Goal: Task Accomplishment & Management: Use online tool/utility

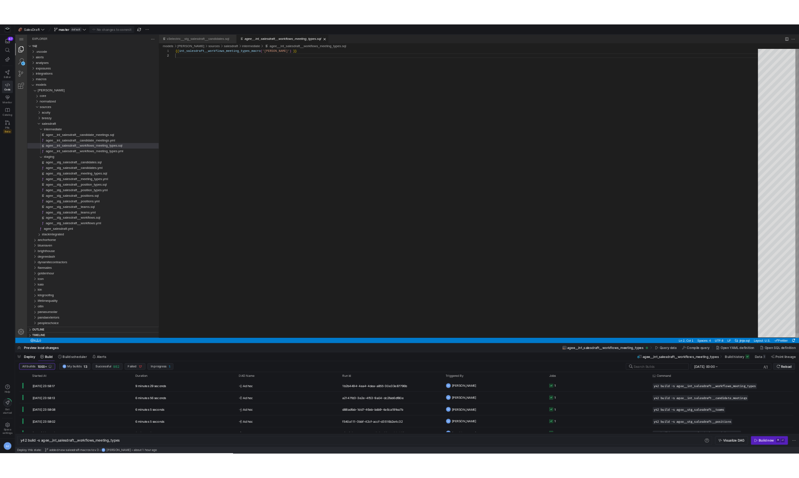
scroll to position [7, 0]
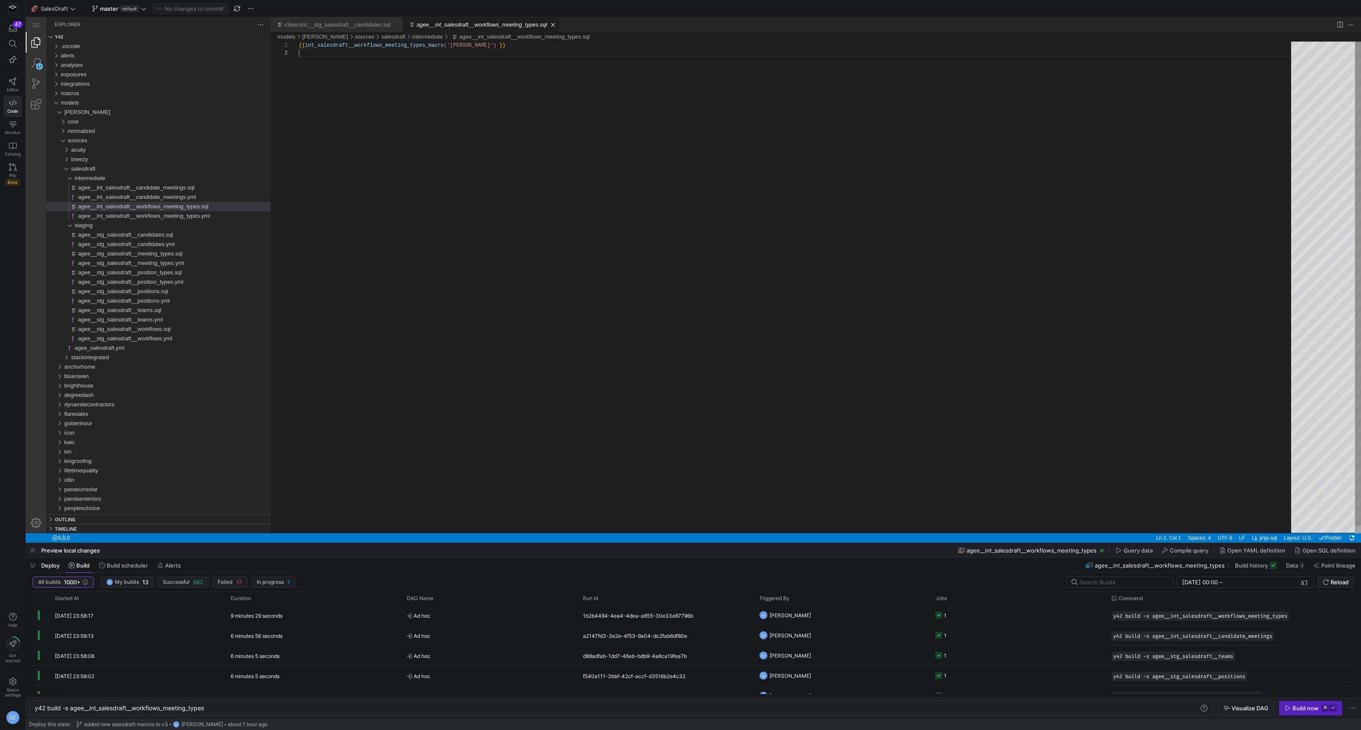
click at [464, 299] on div "{{ int_salesdraft__workflows_meeting_types_macro ( '[PERSON_NAME]' ) }}" at bounding box center [798, 291] width 998 height 499
click at [131, 391] on div "degreedash" at bounding box center [167, 394] width 206 height 9
click at [123, 411] on div "normalized" at bounding box center [169, 413] width 203 height 9
click at [106, 444] on div "sources" at bounding box center [169, 442] width 203 height 9
click at [102, 469] on span "stackintegrated" at bounding box center [90, 470] width 38 height 6
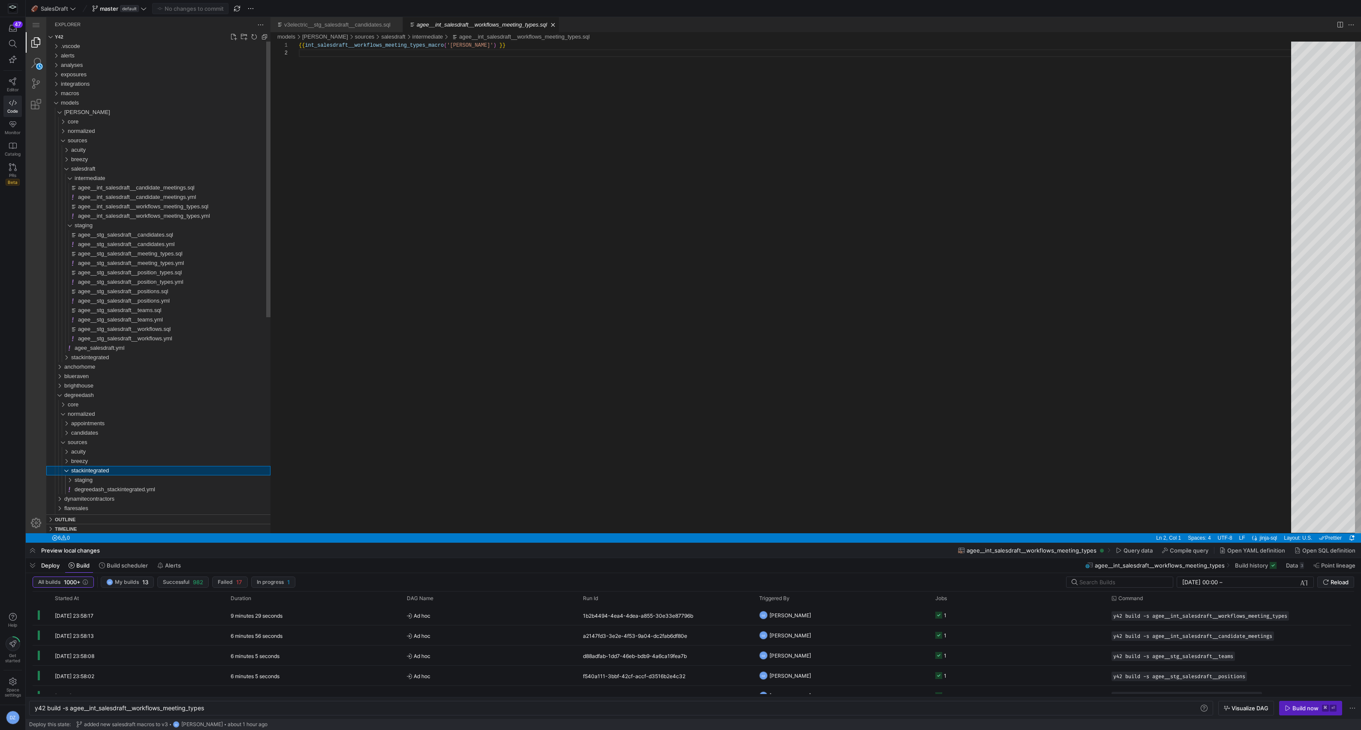
click at [102, 469] on span "stackintegrated" at bounding box center [90, 470] width 38 height 6
click at [108, 440] on div "sources" at bounding box center [169, 442] width 203 height 9
click at [96, 443] on div "sources" at bounding box center [169, 442] width 203 height 9
click at [95, 415] on span "normalized" at bounding box center [81, 414] width 27 height 6
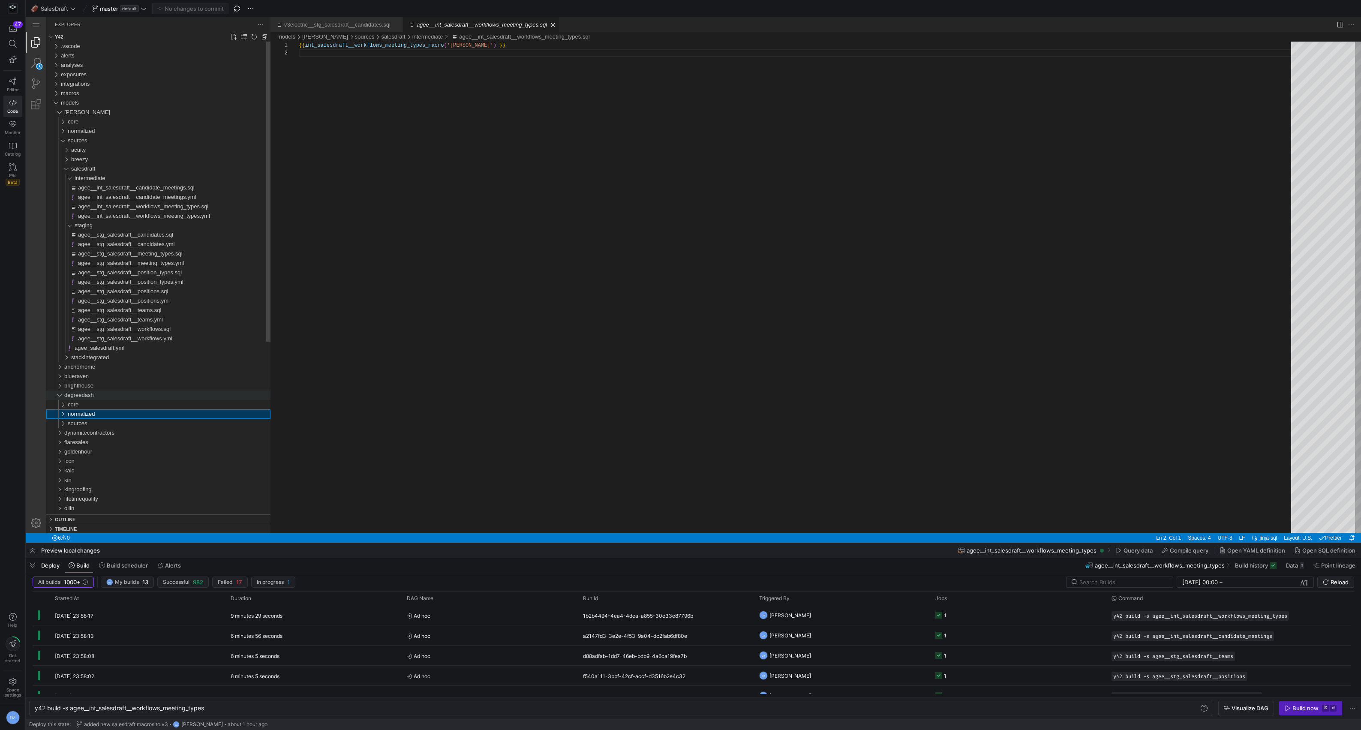
click at [99, 395] on div "degreedash" at bounding box center [167, 394] width 206 height 9
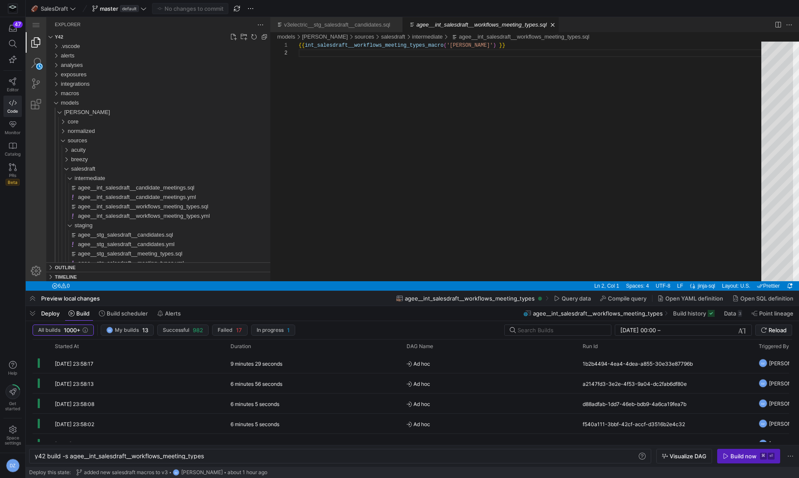
scroll to position [8, 0]
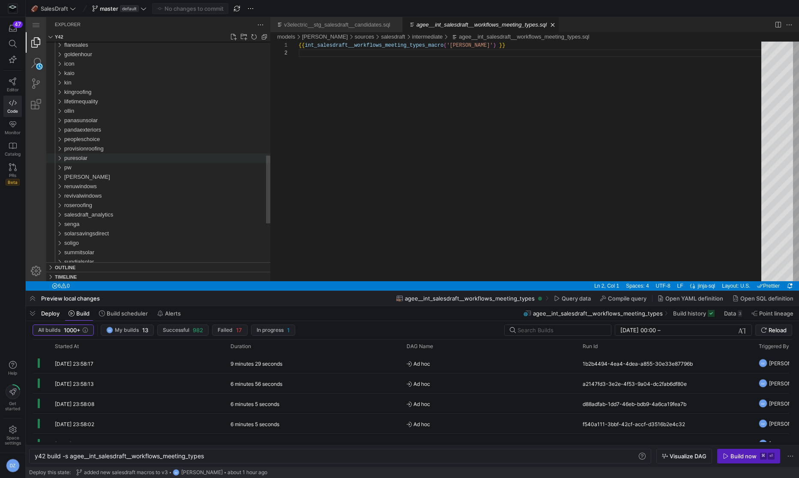
click at [180, 154] on div "puresolar" at bounding box center [167, 157] width 206 height 9
click at [182, 150] on div "provisionroofing" at bounding box center [167, 148] width 206 height 9
click at [174, 177] on div "sources" at bounding box center [169, 176] width 203 height 9
click at [156, 205] on div "salesdraft" at bounding box center [170, 205] width 199 height 9
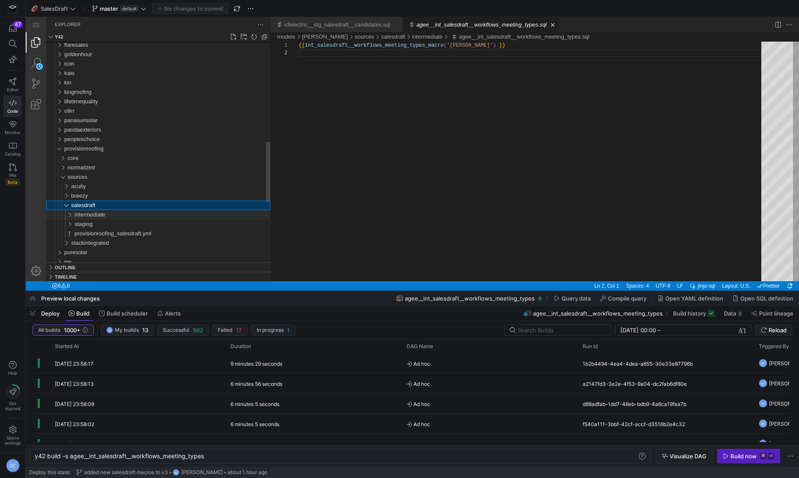
click at [151, 213] on div "intermediate" at bounding box center [173, 214] width 196 height 9
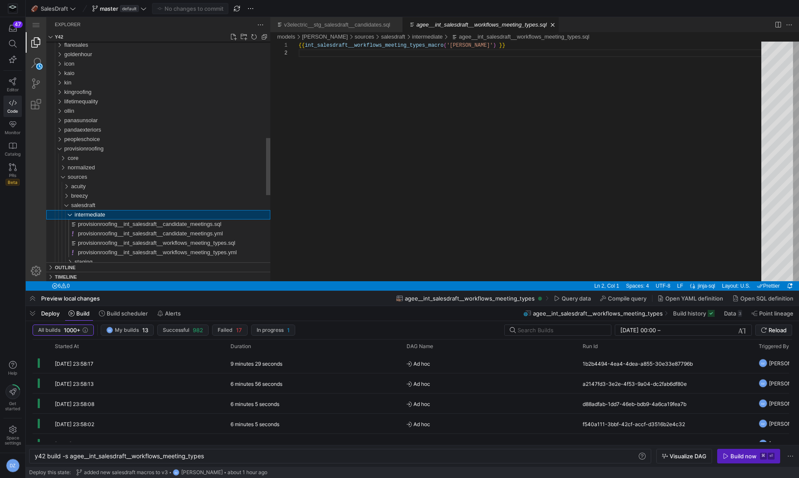
click at [151, 213] on div "intermediate" at bounding box center [173, 214] width 196 height 9
click at [147, 223] on div "staging" at bounding box center [173, 223] width 196 height 9
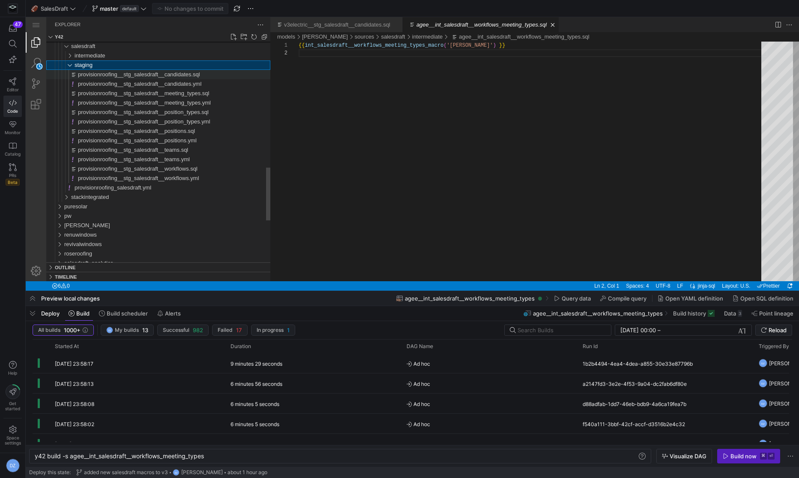
click at [209, 78] on div "provisionroofing__stg_salesdraft__candidates.sql" at bounding box center [174, 74] width 192 height 9
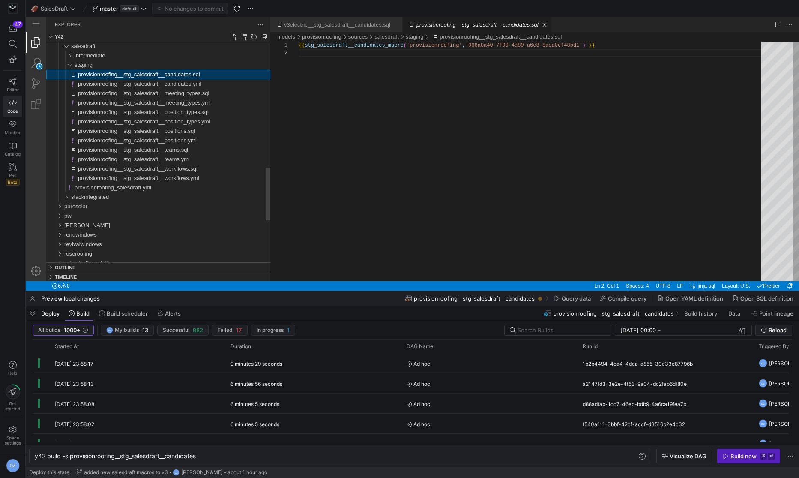
scroll to position [8, 0]
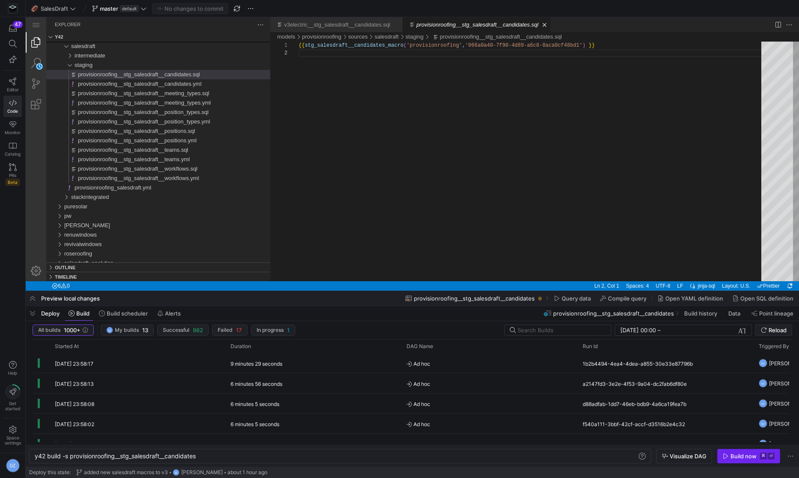
click at [733, 453] on div "Build now" at bounding box center [744, 456] width 26 height 7
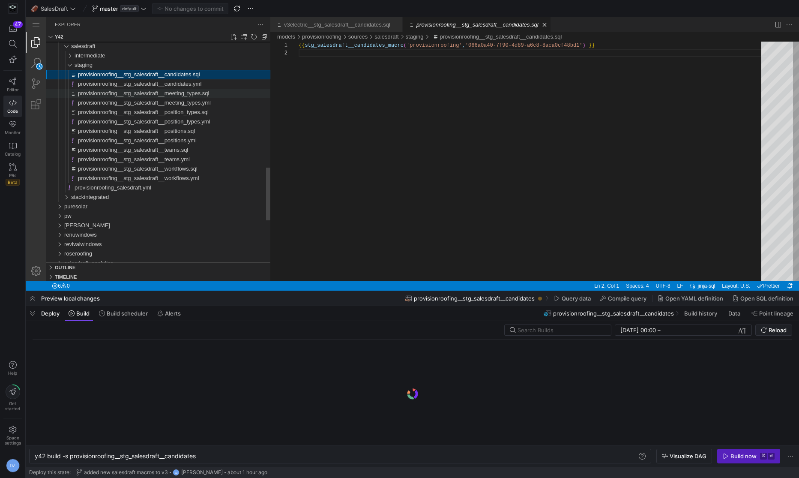
click at [128, 91] on span "provisionroofing__stg_salesdraft__meeting_types.sql" at bounding box center [143, 93] width 131 height 6
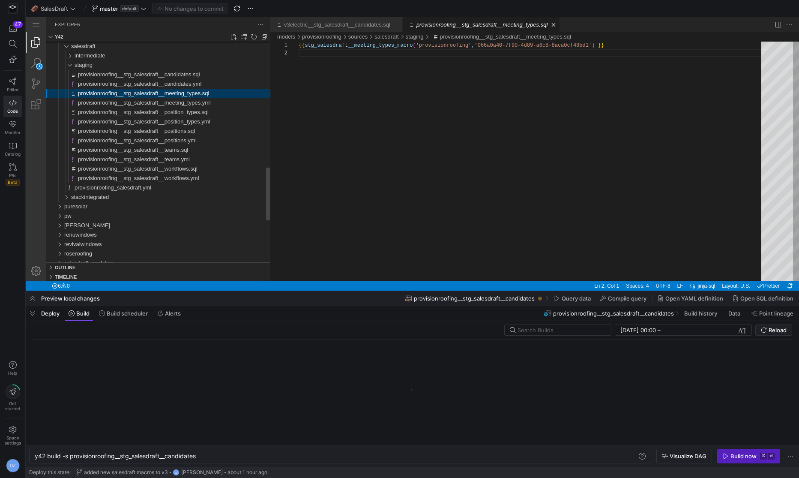
scroll to position [8, 0]
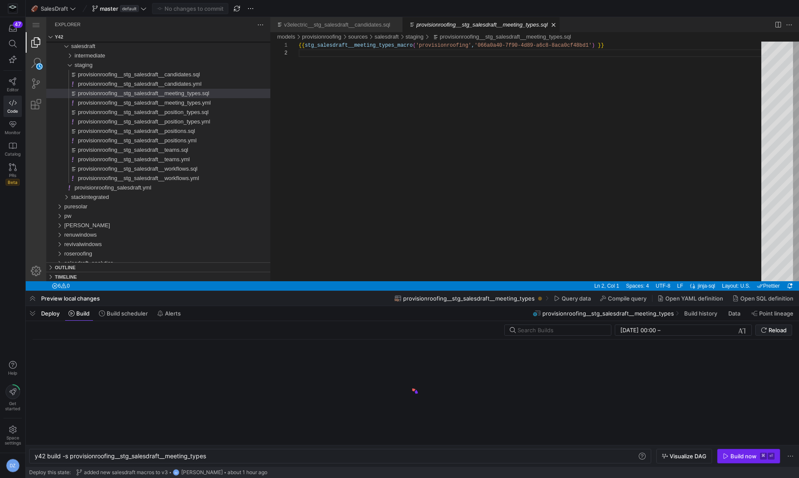
click at [732, 459] on div "Build now" at bounding box center [744, 456] width 26 height 7
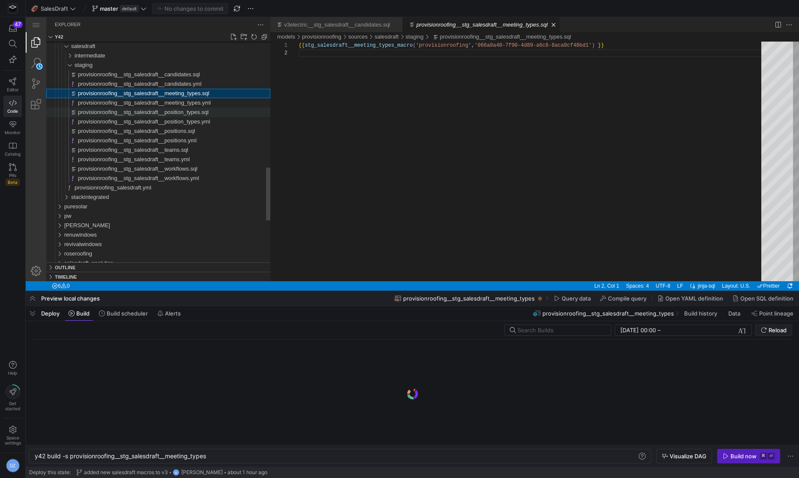
click at [205, 111] on span "provisionroofing__stg_salesdraft__position_types.sql" at bounding box center [143, 112] width 131 height 6
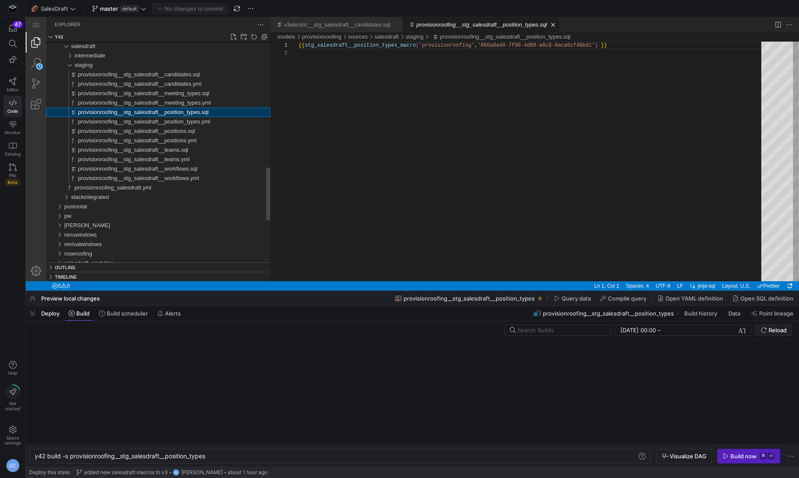
scroll to position [8, 0]
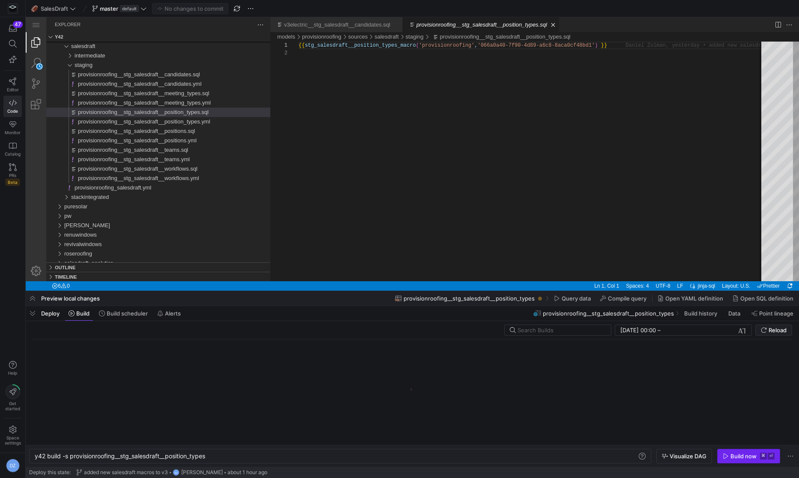
click at [722, 453] on span "button" at bounding box center [749, 456] width 62 height 14
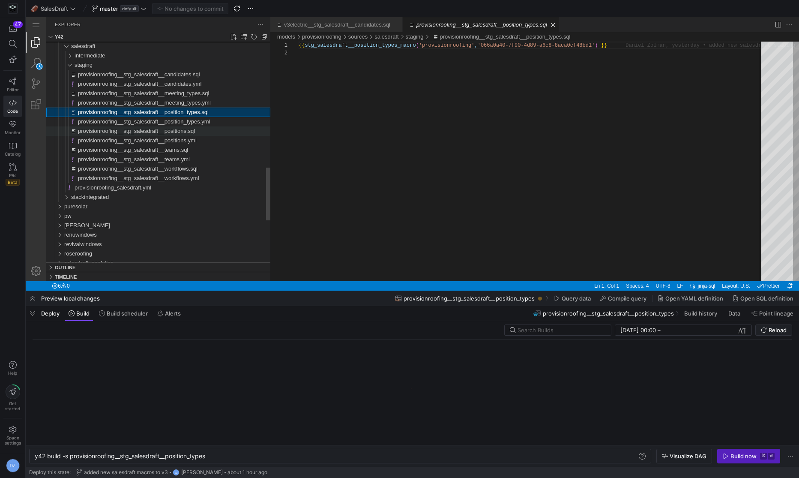
click at [195, 131] on span "provisionroofing__stg_salesdraft__positions.sql" at bounding box center [136, 131] width 117 height 6
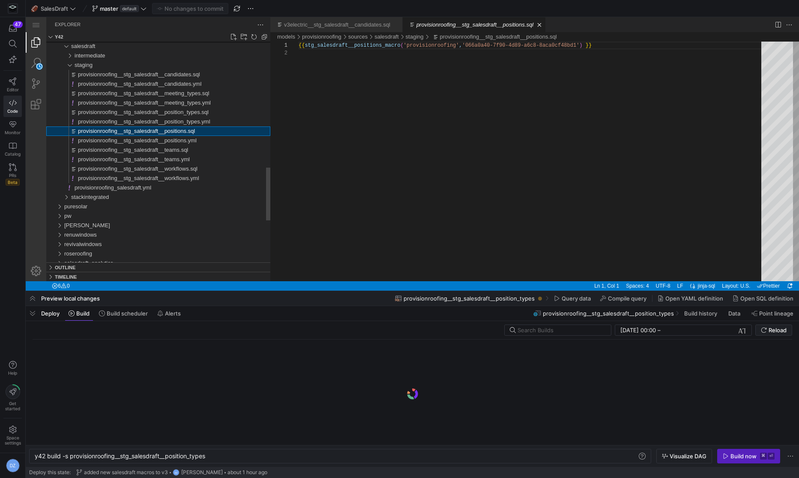
scroll to position [8, 0]
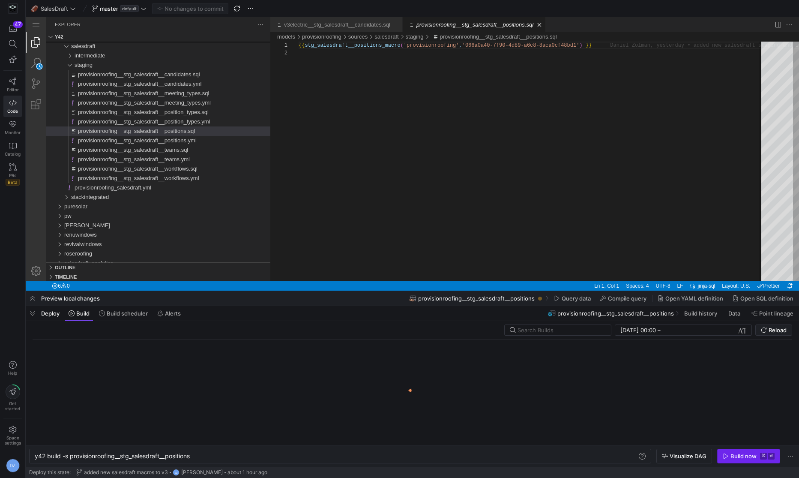
click at [729, 457] on icon "button" at bounding box center [726, 456] width 6 height 6
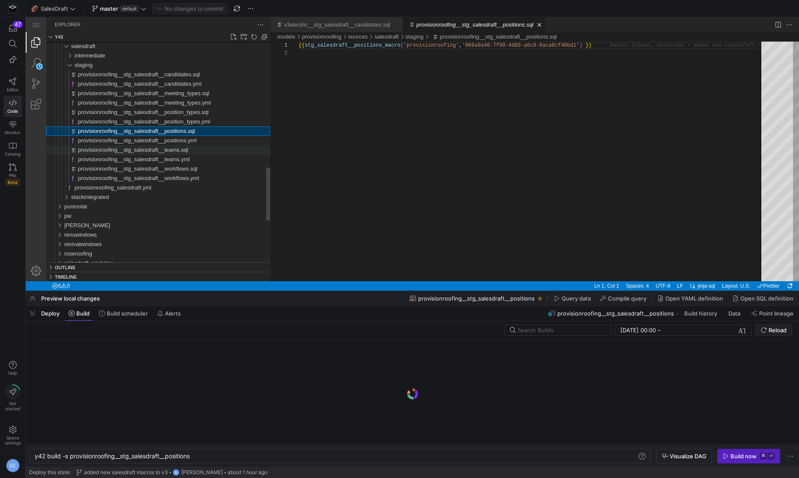
click at [184, 148] on span "provisionroofing__stg_salesdraft__teams.sql" at bounding box center [133, 150] width 110 height 6
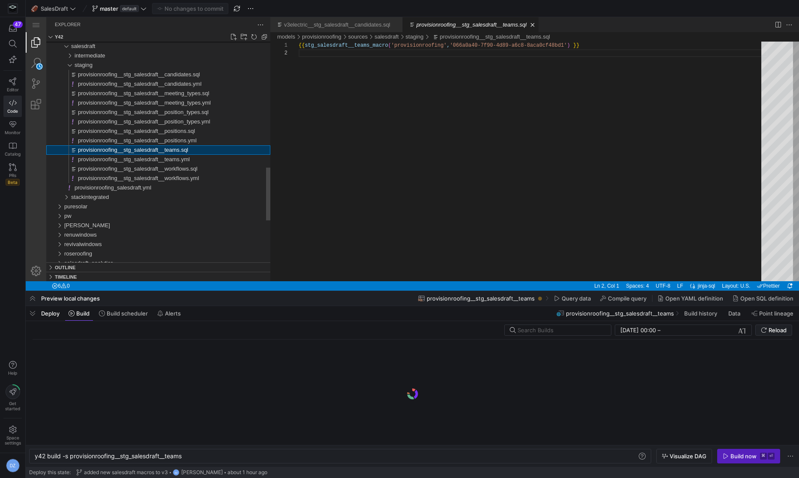
scroll to position [8, 0]
click at [726, 447] on y42-orchestration-inline-build "y42 build -s provisionroofing__stg_salesdraft__tea ms y42 build -s provisionroo…" at bounding box center [413, 456] width 774 height 22
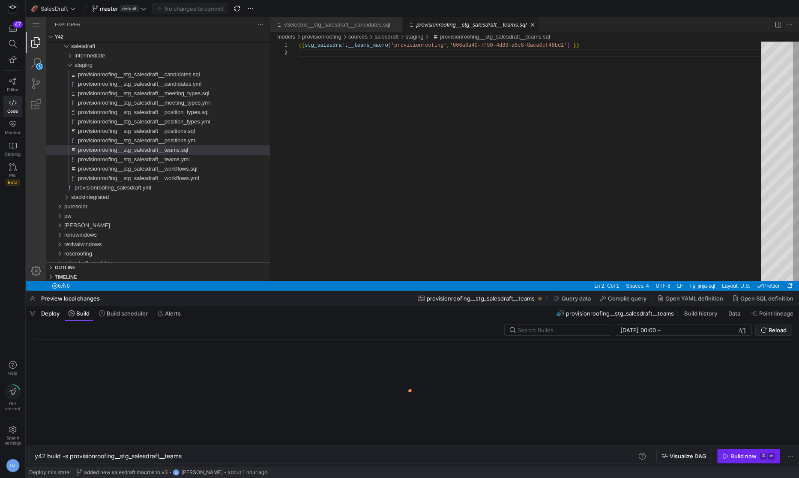
click at [726, 457] on icon "button" at bounding box center [726, 456] width 6 height 6
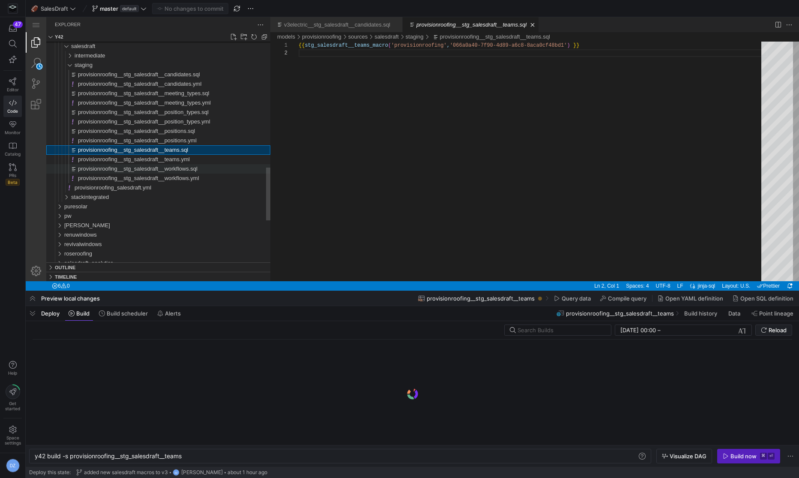
click at [198, 169] on span "provisionroofing__stg_salesdraft__workflows.sql" at bounding box center [138, 168] width 120 height 6
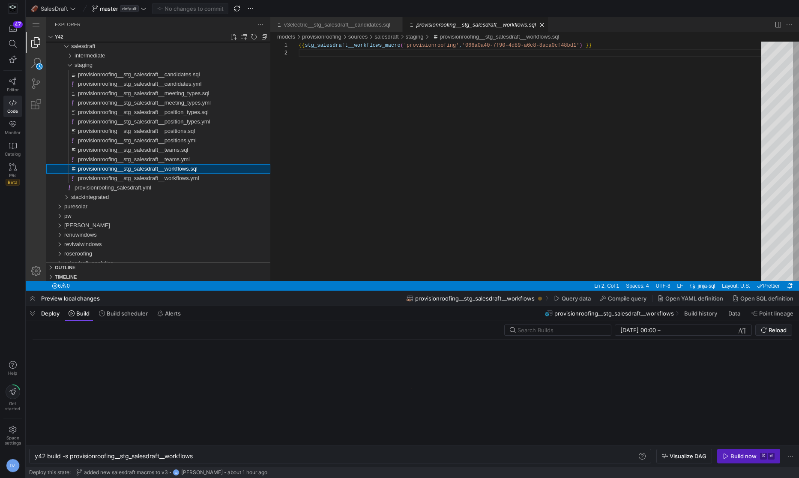
scroll to position [8, 0]
click at [736, 457] on div "Build now" at bounding box center [744, 456] width 26 height 7
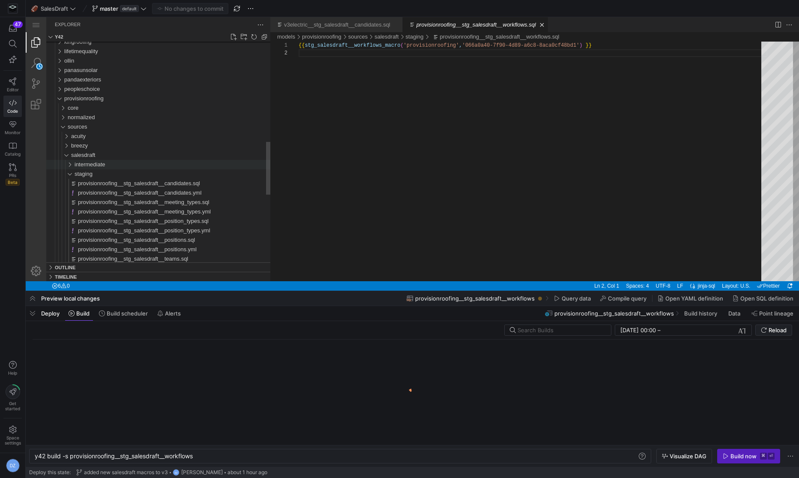
click at [121, 165] on div "intermediate" at bounding box center [173, 164] width 196 height 9
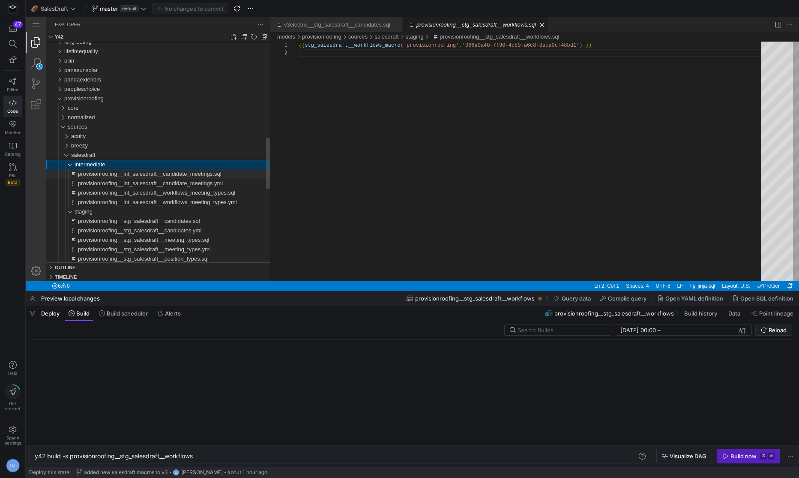
click at [130, 175] on span "provisionroofing__int_salesdraft__candidate_meetings.sql" at bounding box center [150, 174] width 144 height 6
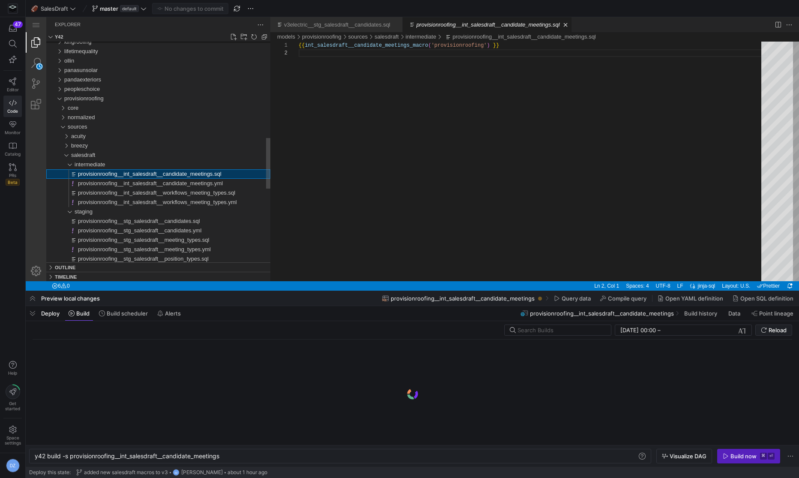
scroll to position [8, 0]
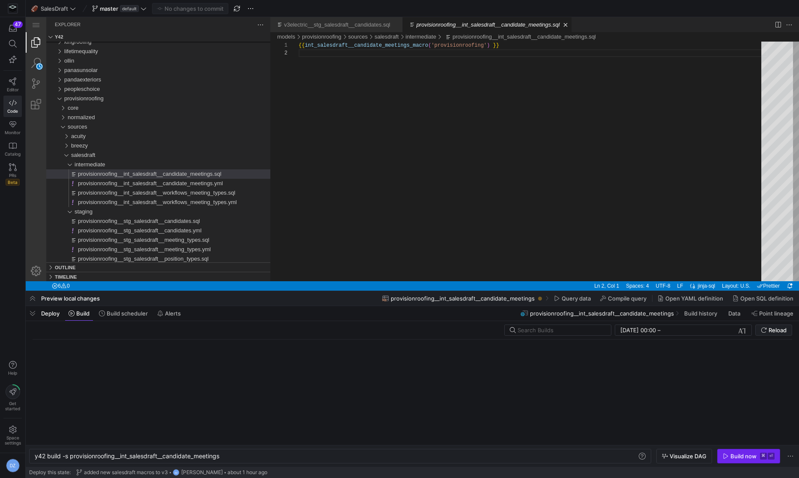
click at [723, 454] on icon "button" at bounding box center [726, 456] width 6 height 6
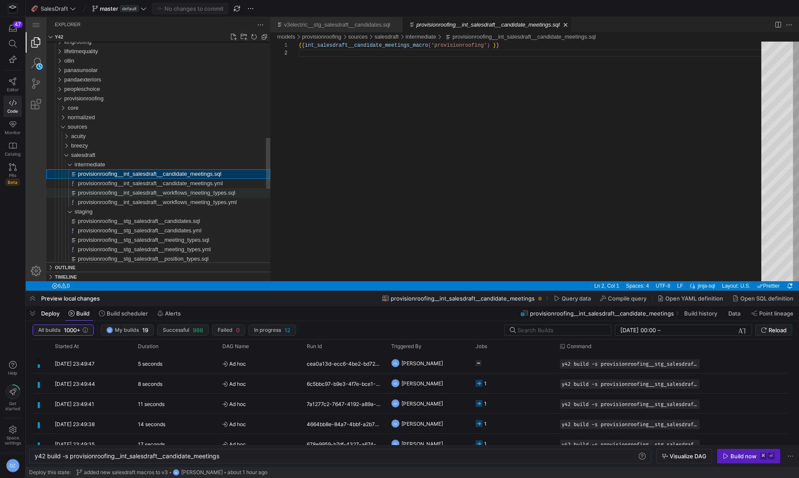
click at [222, 194] on span "provisionroofing__int_salesdraft__workflows_meeting_types.sql" at bounding box center [156, 192] width 157 height 6
type textarea "y42 build -s provisionroofing__int_salesdraft__workflows_meeting_types"
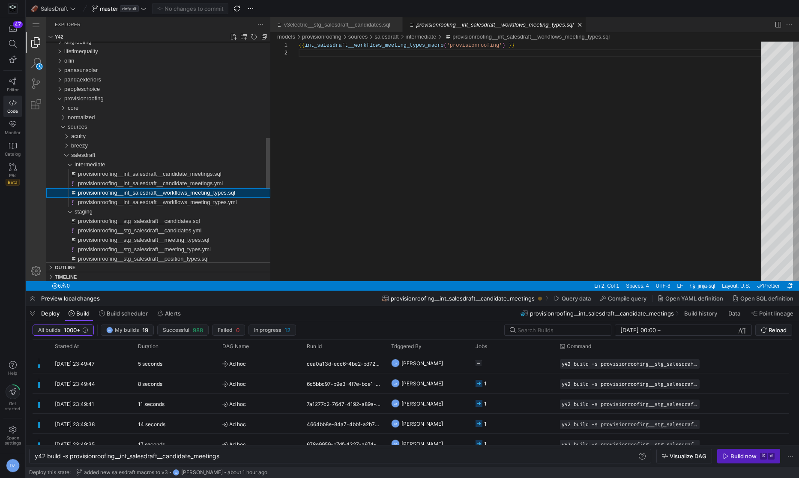
scroll to position [8, 0]
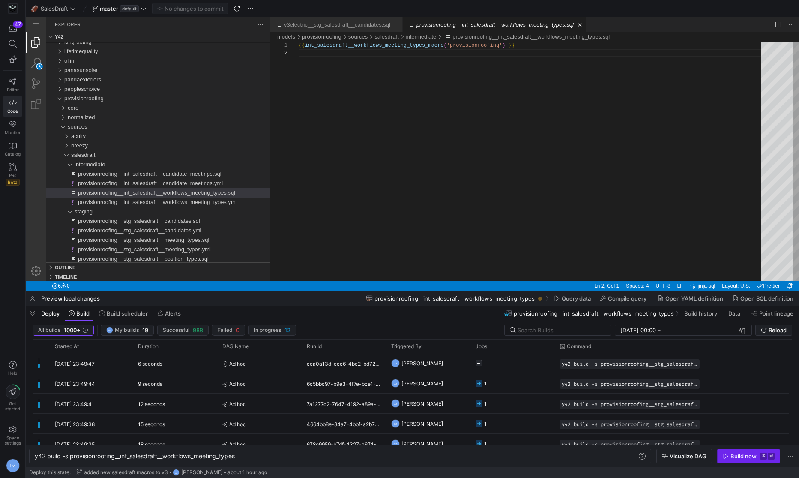
click at [753, 459] on div "Build now" at bounding box center [744, 456] width 26 height 7
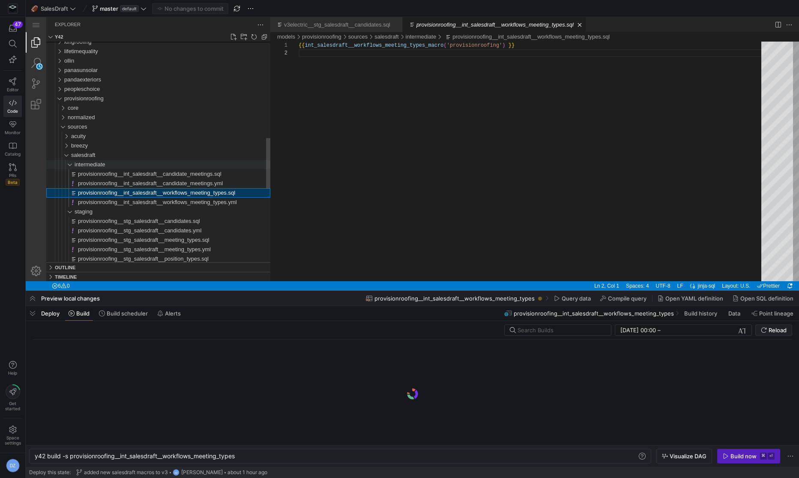
click at [161, 165] on div "intermediate" at bounding box center [173, 164] width 196 height 9
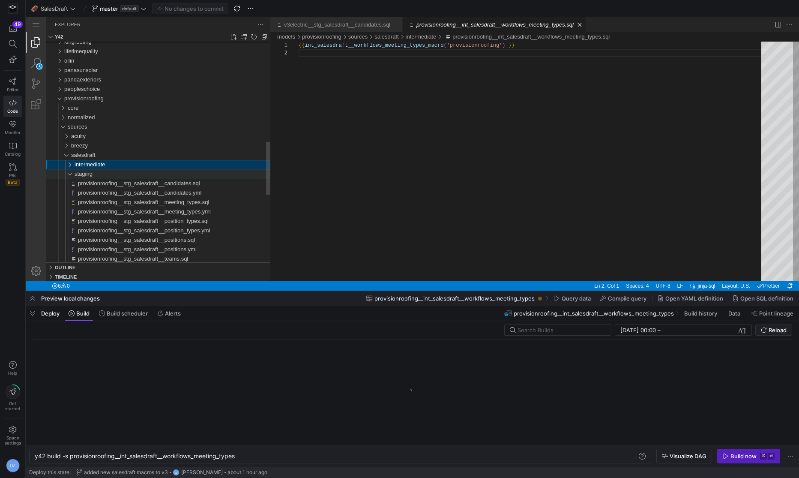
click at [151, 176] on div "staging" at bounding box center [173, 173] width 196 height 9
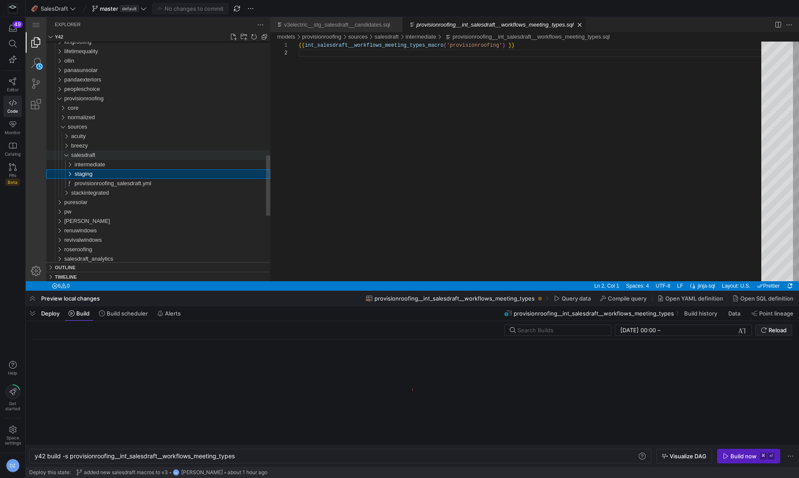
click at [152, 153] on div "salesdraft" at bounding box center [170, 154] width 199 height 9
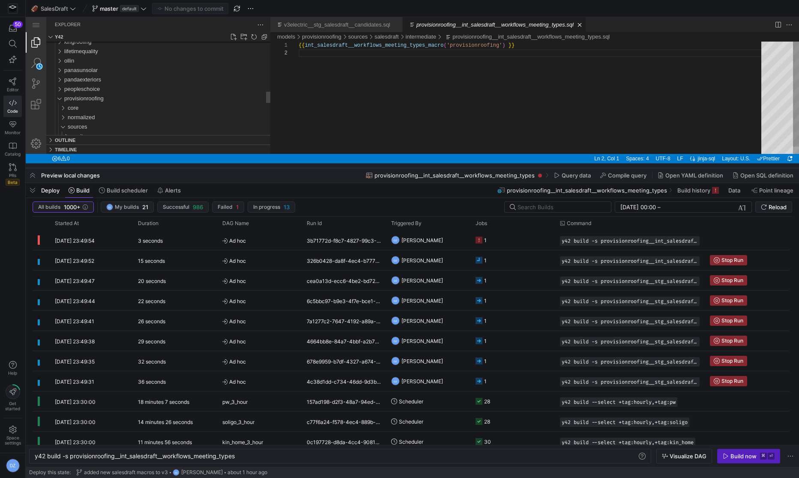
drag, startPoint x: 652, startPoint y: 291, endPoint x: 678, endPoint y: 162, distance: 131.9
click at [678, 166] on div at bounding box center [413, 167] width 774 height 3
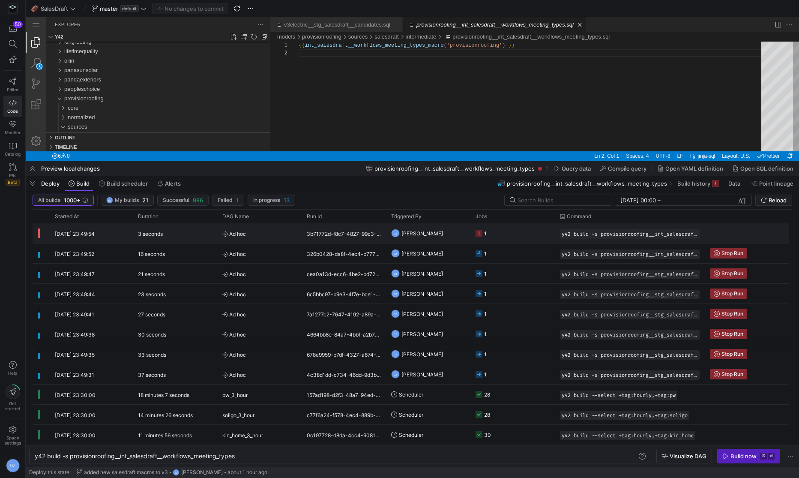
click at [451, 231] on y42-orchestration-triggered-by "DZ [PERSON_NAME]" at bounding box center [428, 233] width 74 height 19
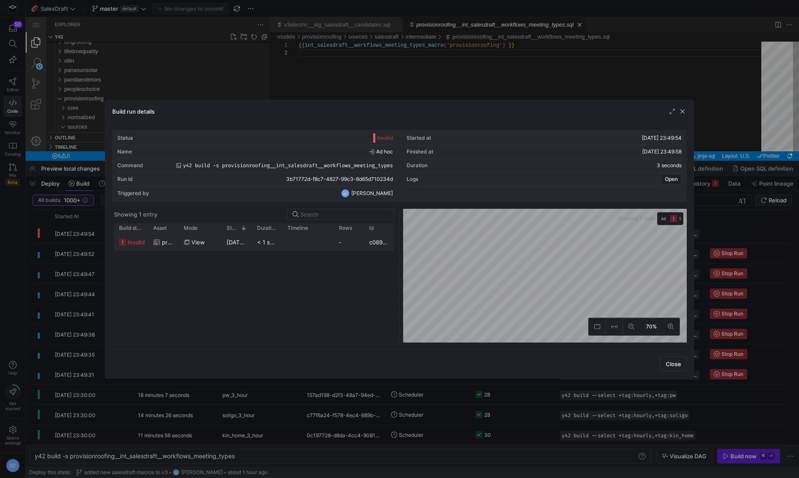
click at [159, 242] on icon at bounding box center [156, 242] width 7 height 7
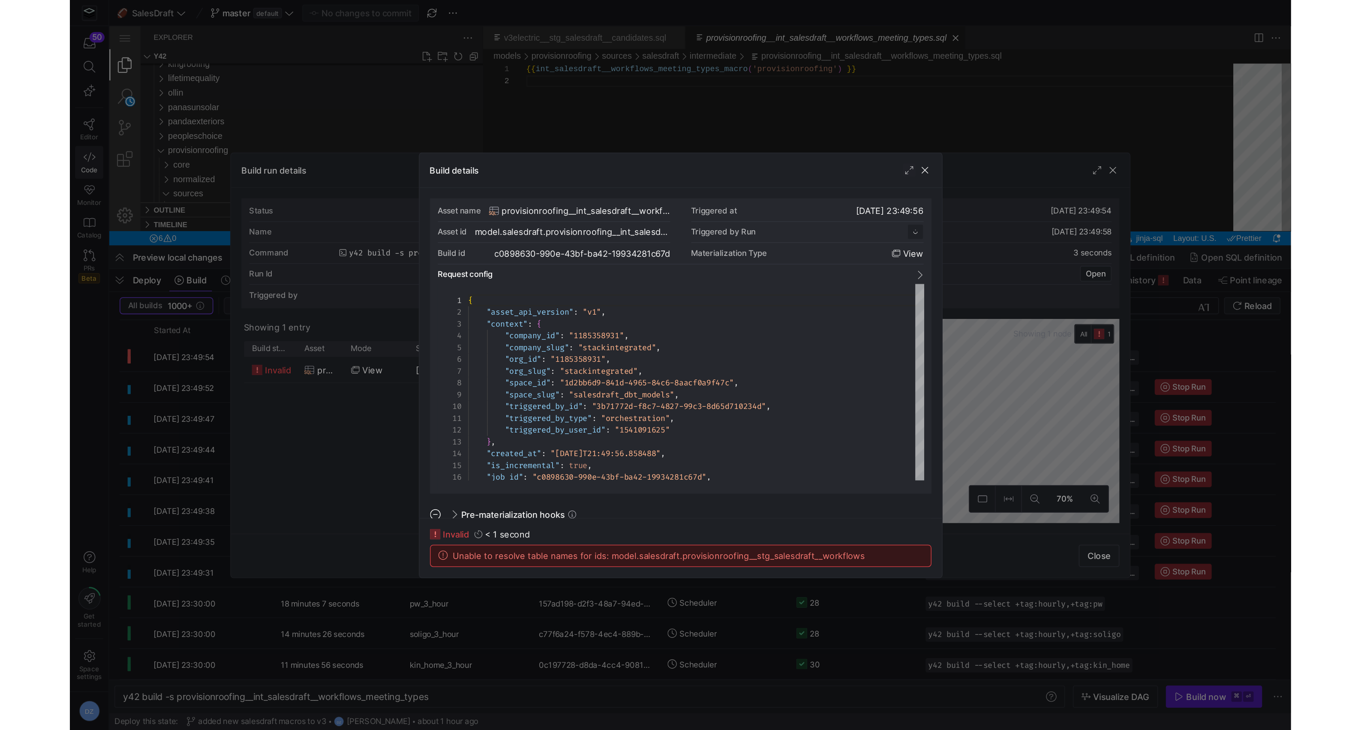
scroll to position [77, 0]
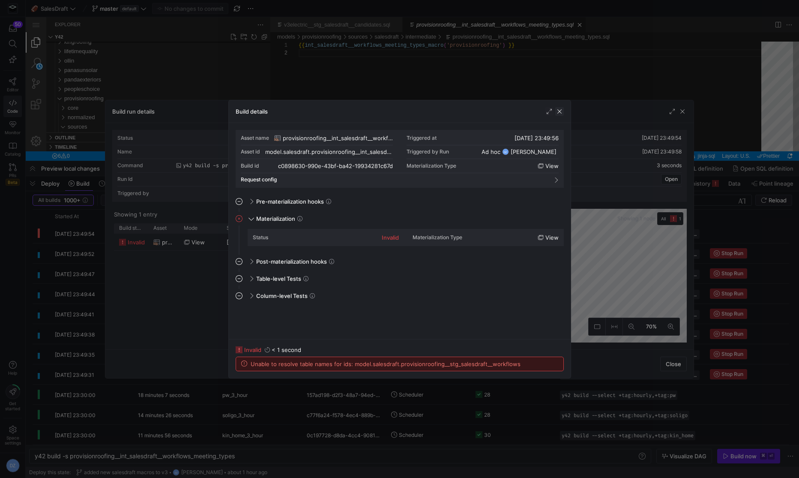
click at [558, 113] on span "button" at bounding box center [559, 111] width 9 height 9
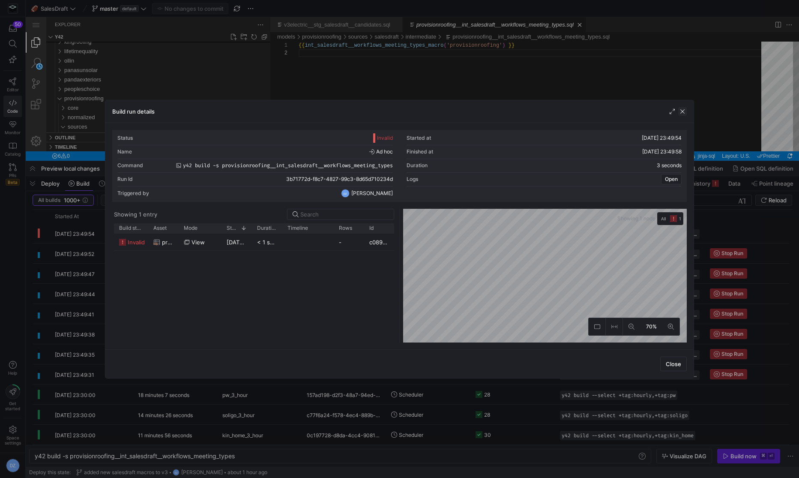
click at [687, 110] on span "button" at bounding box center [682, 111] width 9 height 9
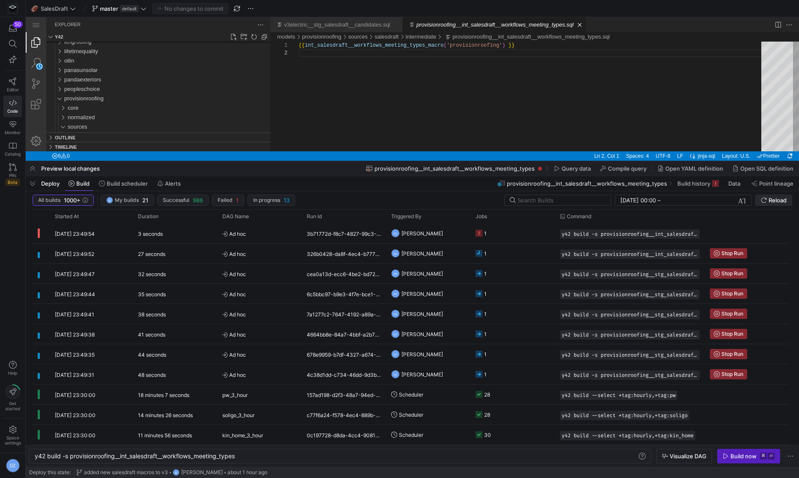
click at [771, 201] on span "Reload" at bounding box center [778, 200] width 18 height 7
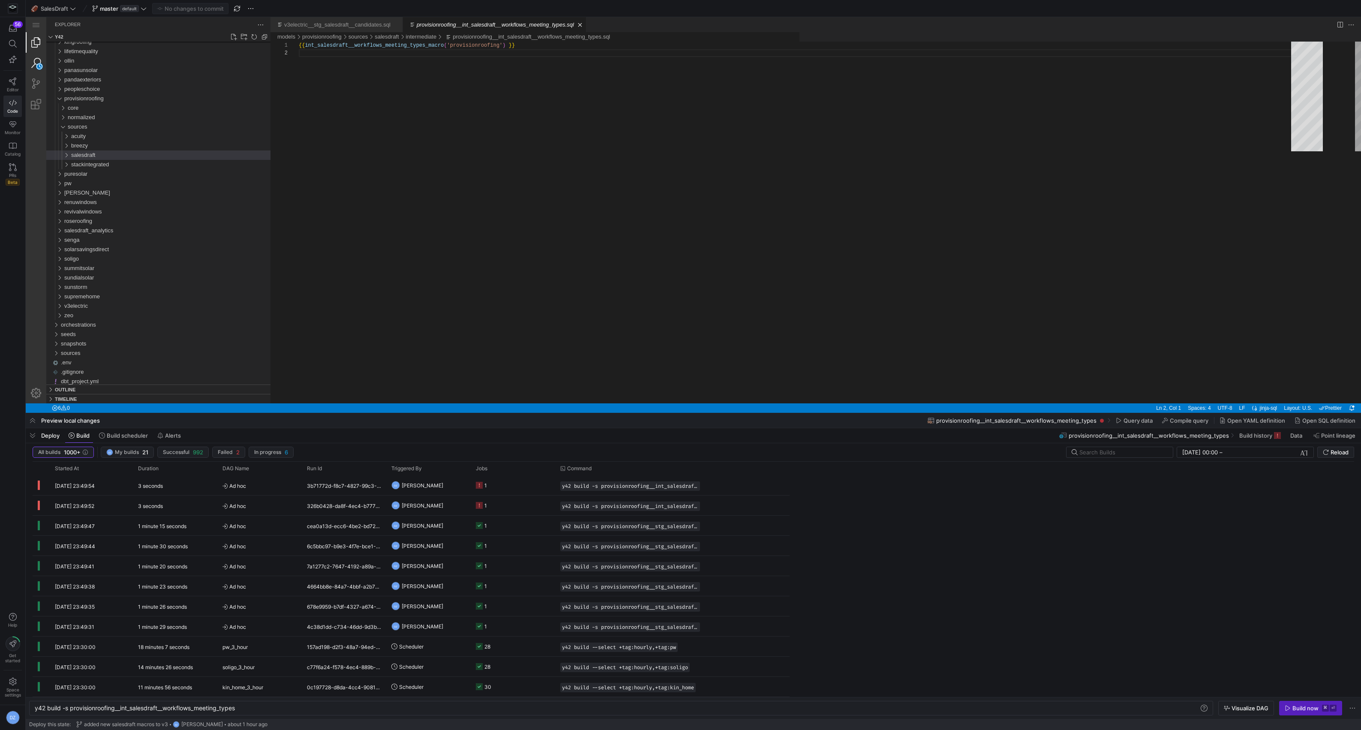
scroll to position [7, 0]
